Goal: Check status: Check status

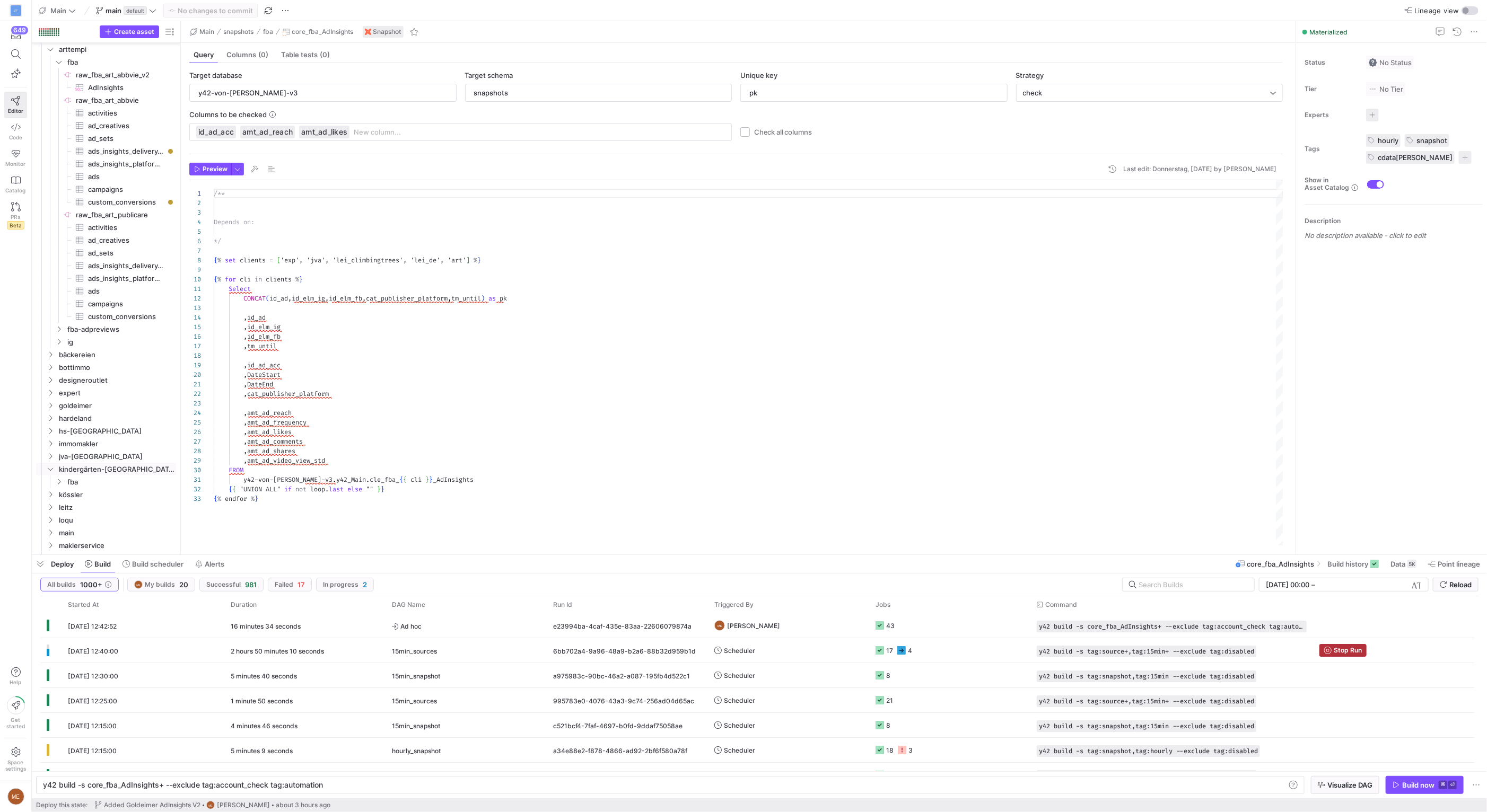
scroll to position [0, 278]
